Goal: Find specific page/section: Find specific page/section

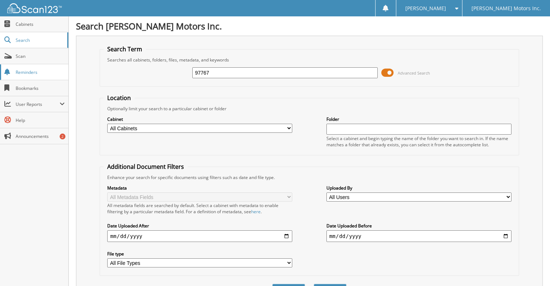
type input "97767"
click at [314, 284] on button "Search" at bounding box center [330, 290] width 33 height 13
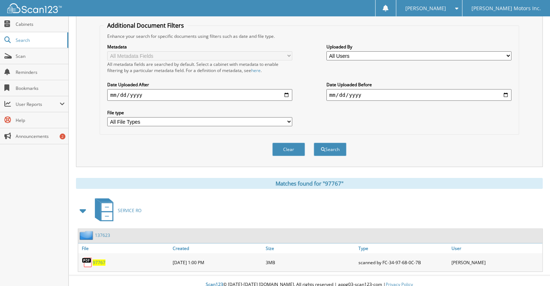
click at [94, 259] on span "97767" at bounding box center [99, 262] width 13 height 6
